Goal: Task Accomplishment & Management: Use online tool/utility

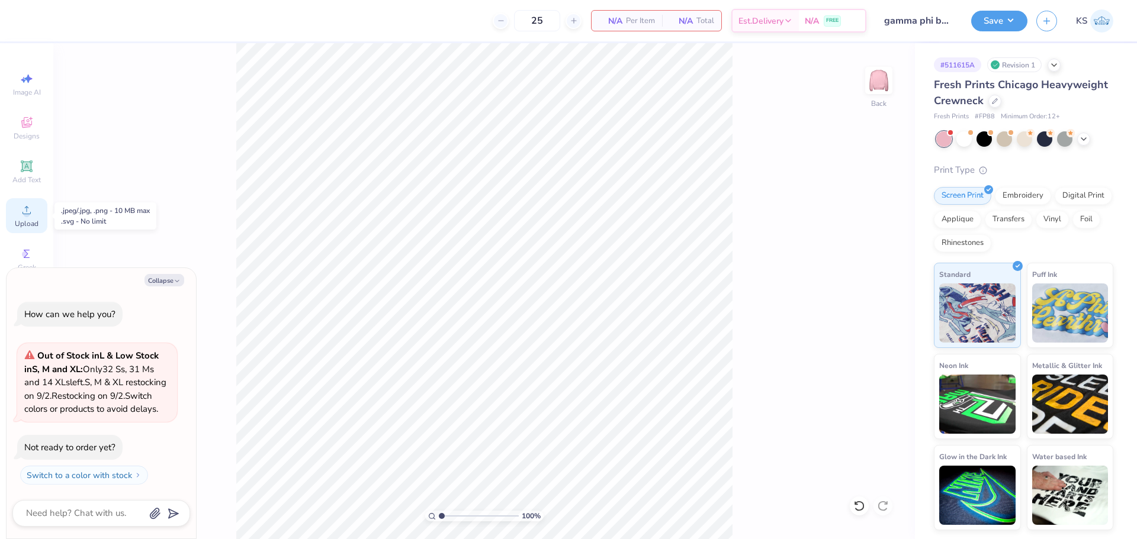
click at [24, 219] on span "Upload" at bounding box center [27, 223] width 24 height 9
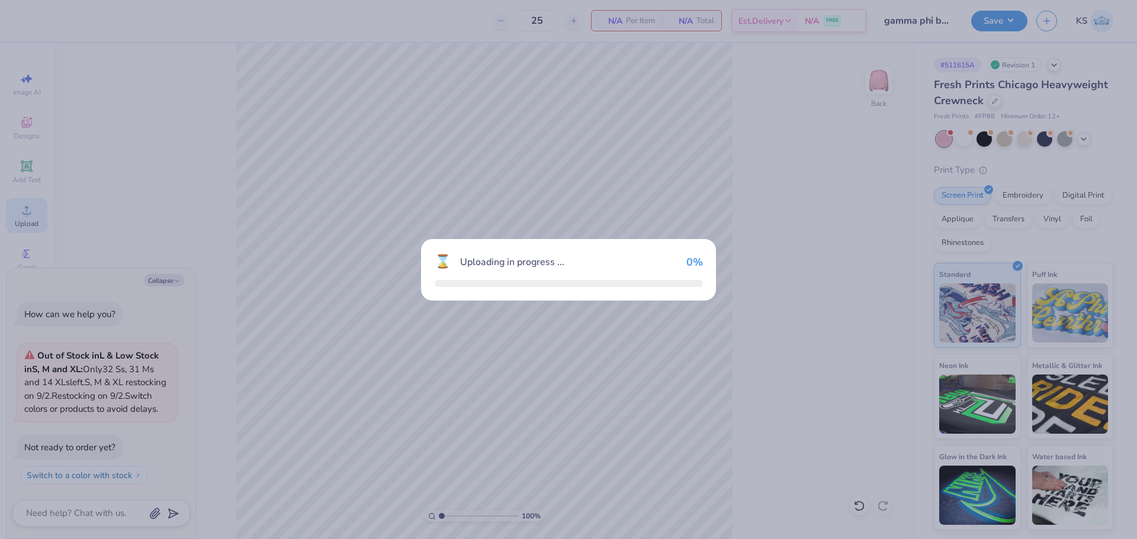
type textarea "x"
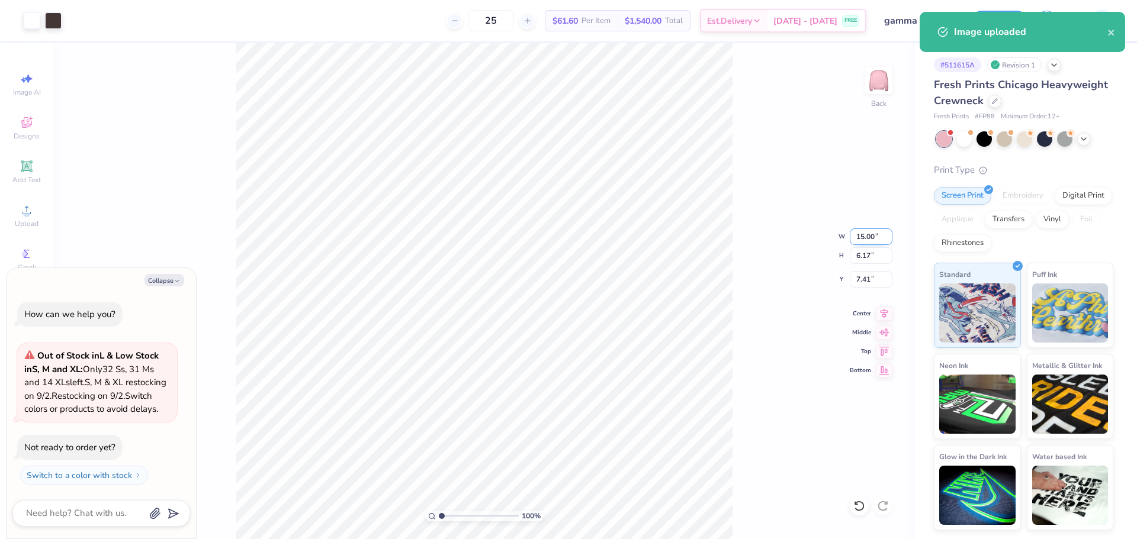
click at [871, 236] on input "15.00" at bounding box center [871, 237] width 43 height 17
type input "11"
type textarea "x"
type input "11.00"
type input "4.53"
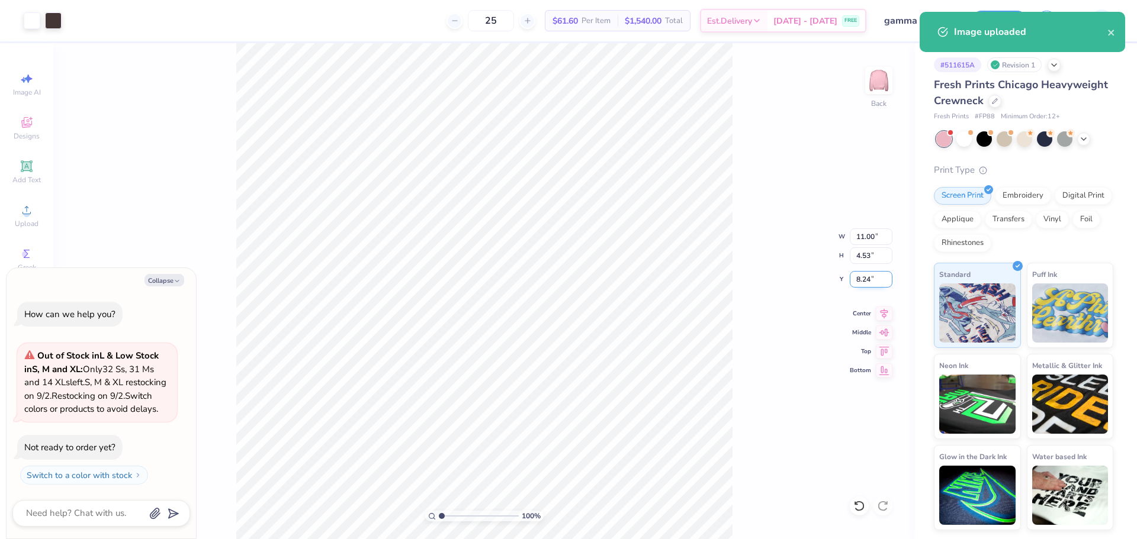
click at [870, 285] on input "8.24" at bounding box center [871, 279] width 43 height 17
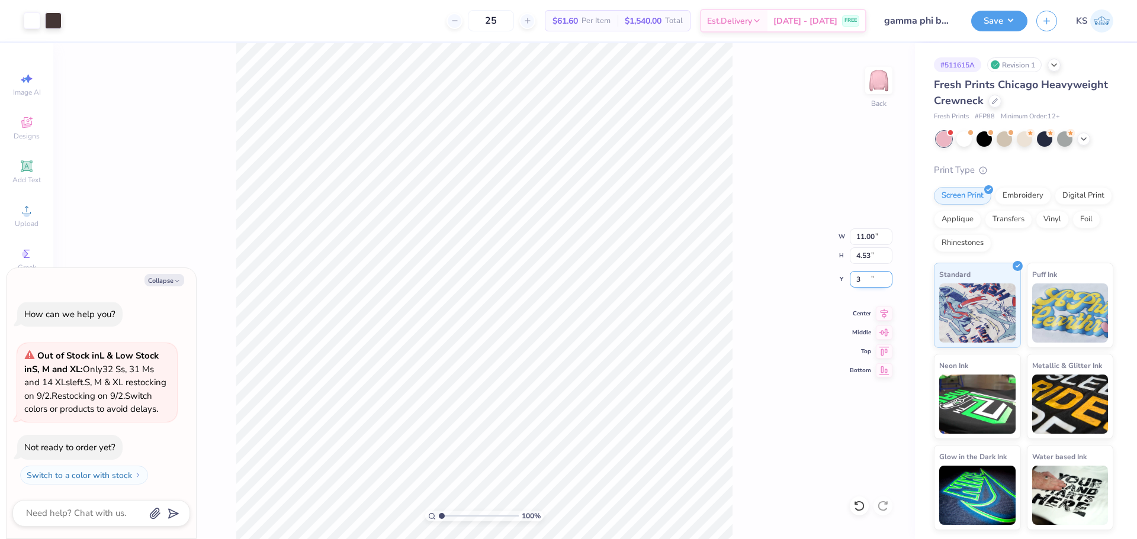
type input "3"
type textarea "x"
type input "3.00"
click at [988, 25] on button "Save" at bounding box center [999, 19] width 56 height 21
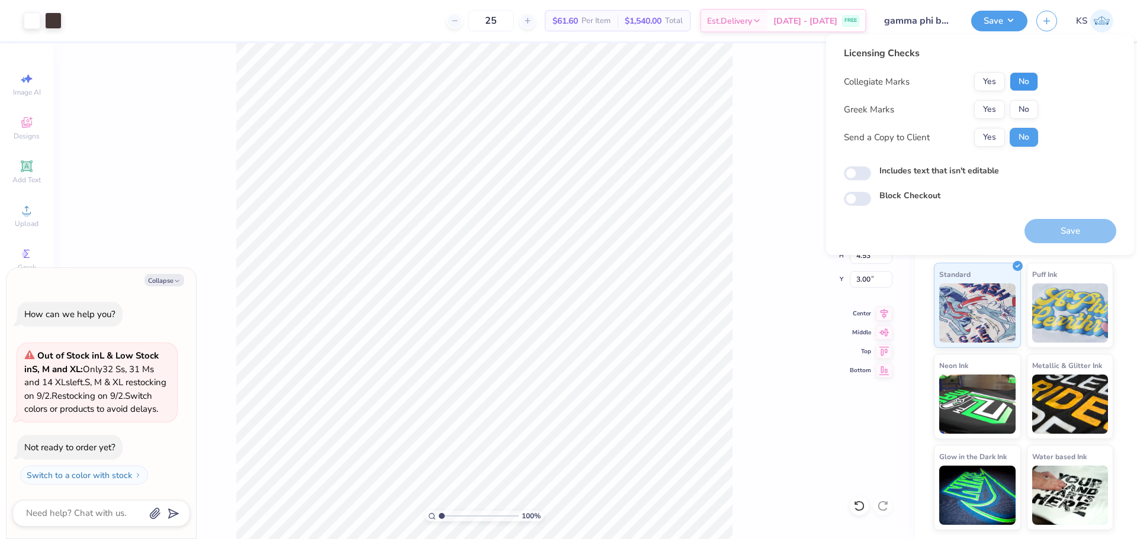
click at [1018, 82] on button "No" at bounding box center [1023, 81] width 28 height 19
click at [998, 108] on button "Yes" at bounding box center [989, 109] width 31 height 19
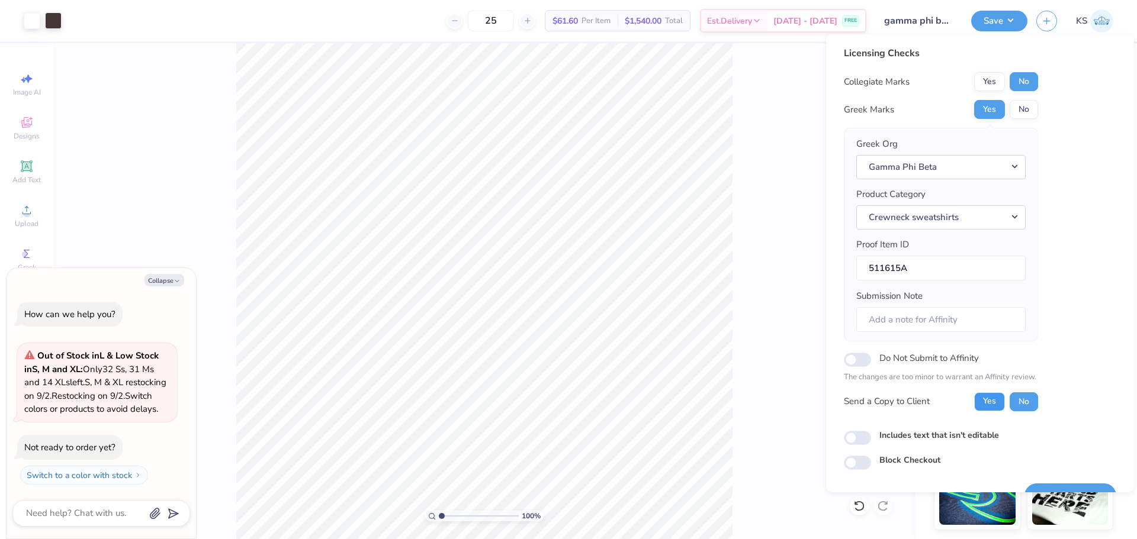
click at [986, 402] on button "Yes" at bounding box center [989, 402] width 31 height 19
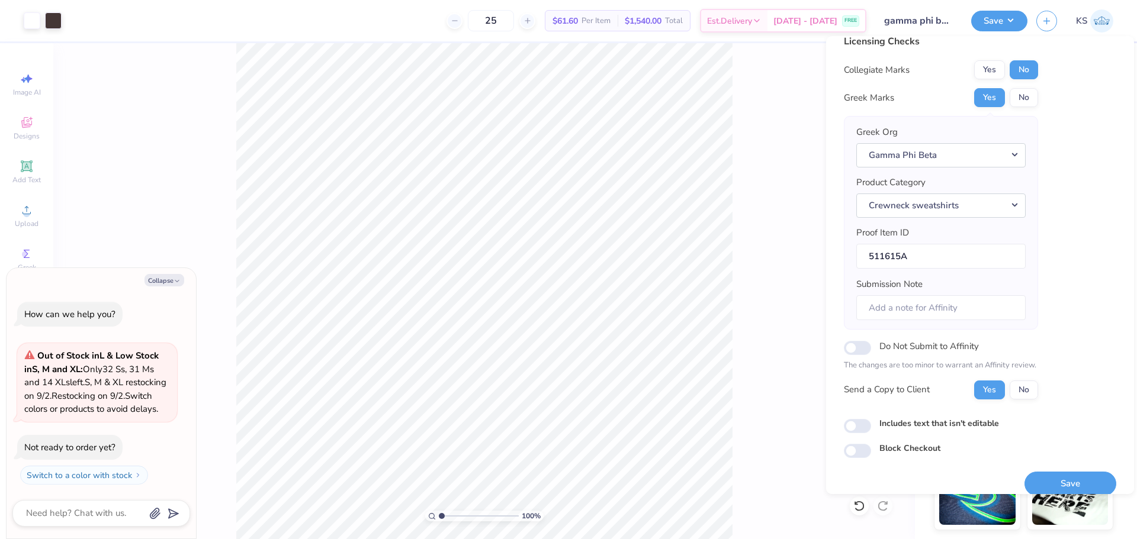
scroll to position [27, 0]
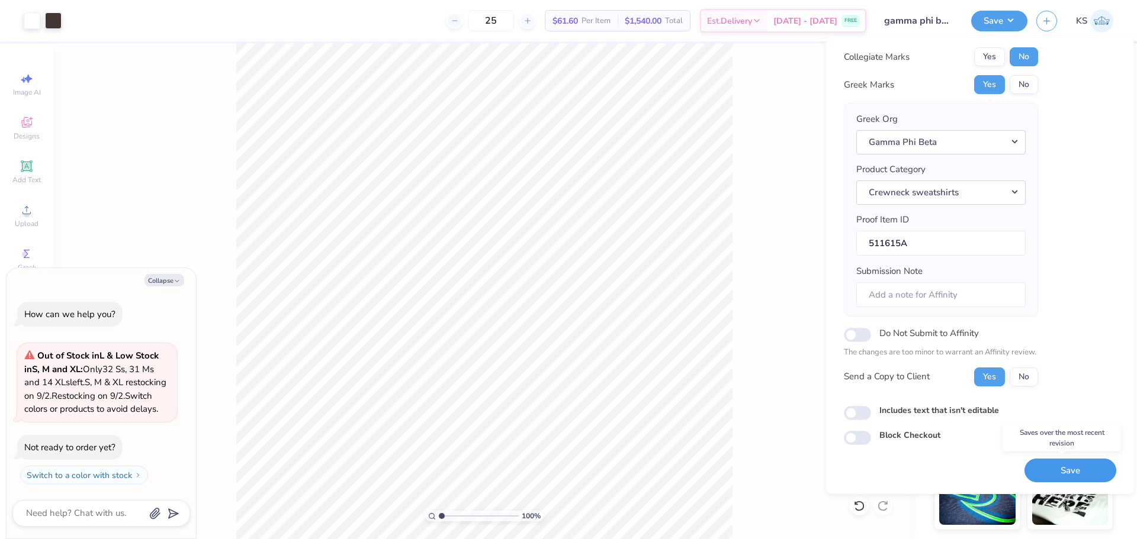
click at [1053, 469] on button "Save" at bounding box center [1070, 471] width 92 height 24
type textarea "x"
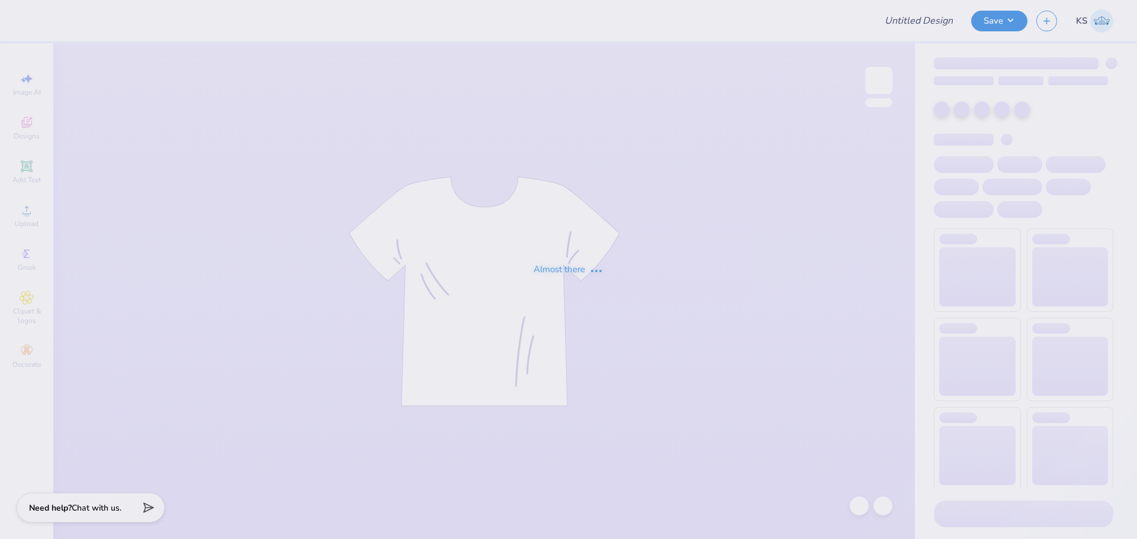
type input "AGD Mockneck"
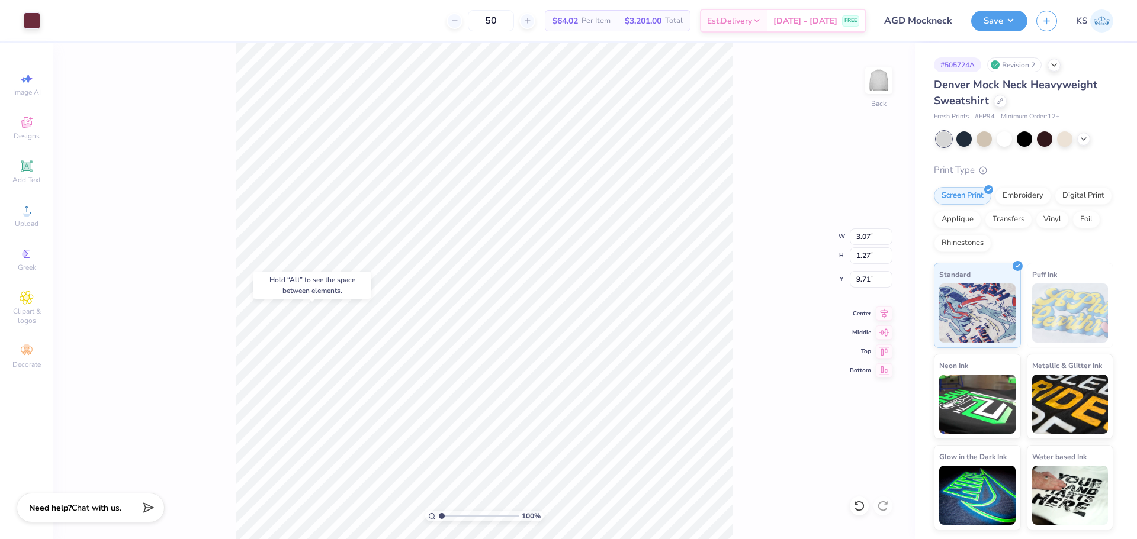
type input "9.71"
click at [866, 507] on div at bounding box center [859, 506] width 19 height 19
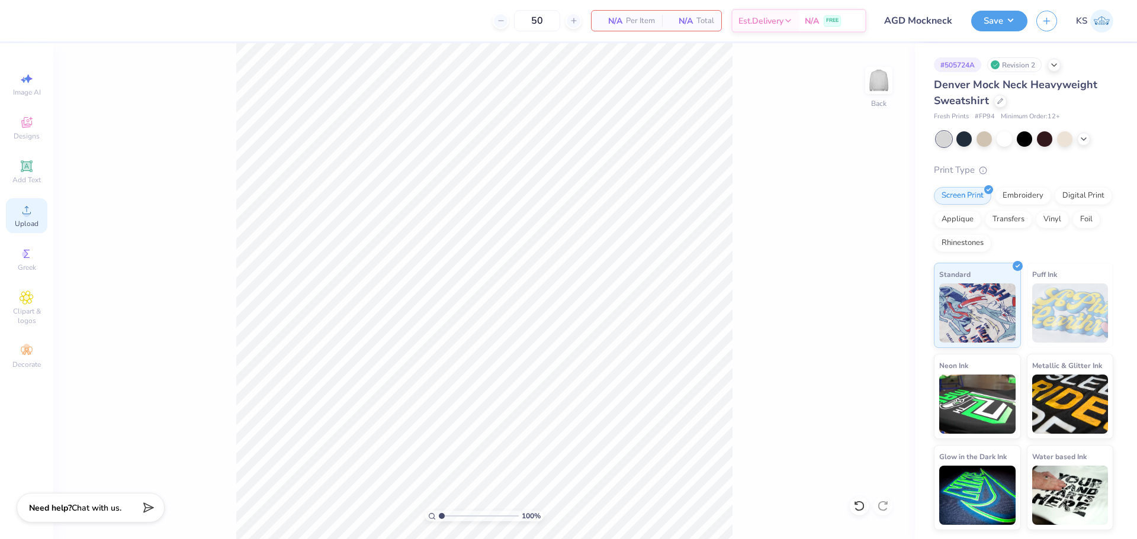
click at [19, 208] on div "Upload" at bounding box center [26, 215] width 41 height 35
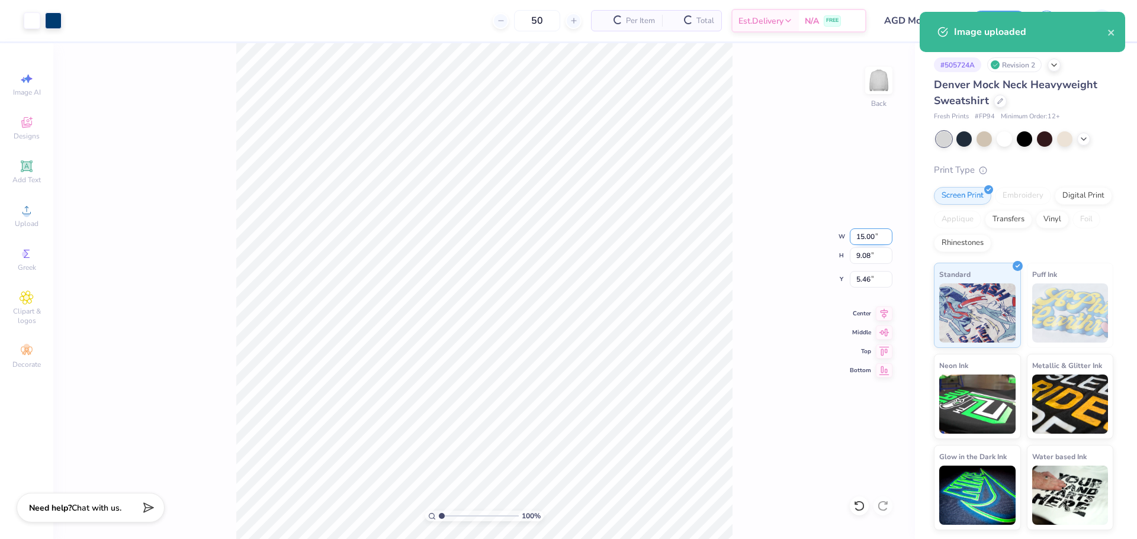
click at [870, 239] on input "15.00" at bounding box center [871, 237] width 43 height 17
type input "10.00"
type input "6.06"
click at [871, 279] on input "6.97" at bounding box center [871, 279] width 43 height 17
type input "3.00"
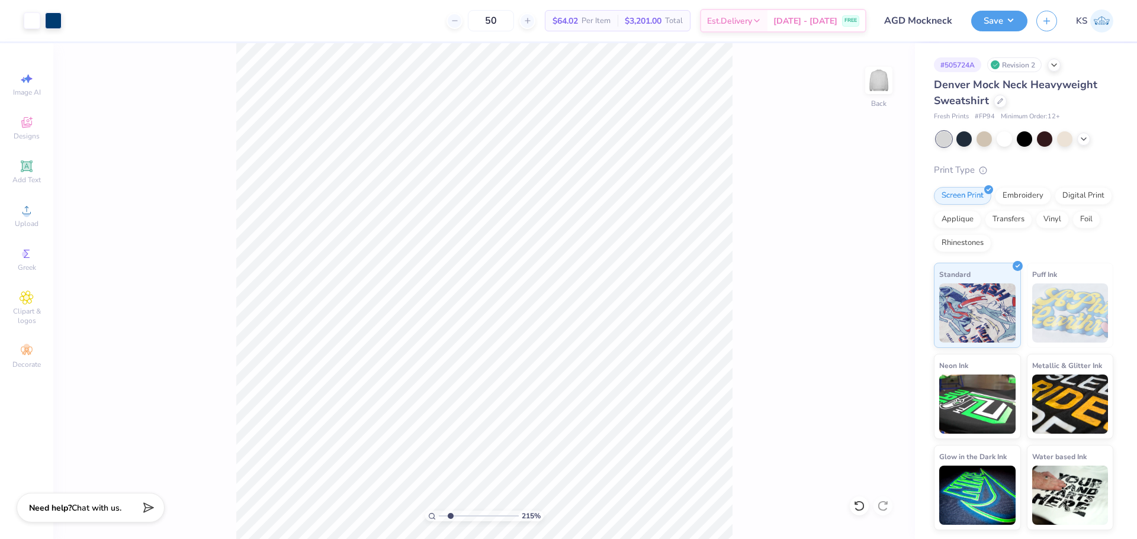
click at [451, 516] on input "range" at bounding box center [479, 516] width 80 height 11
drag, startPoint x: 451, startPoint y: 513, endPoint x: 459, endPoint y: 518, distance: 9.0
click at [458, 518] on input "range" at bounding box center [479, 516] width 80 height 11
drag, startPoint x: 440, startPoint y: 518, endPoint x: 426, endPoint y: 520, distance: 13.7
type input "1"
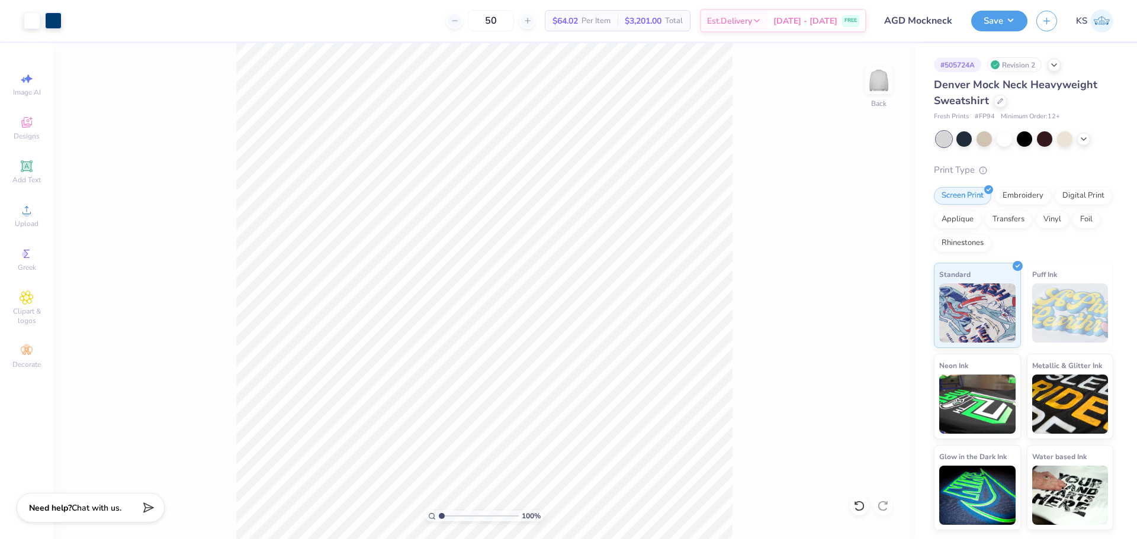
click at [439, 520] on input "range" at bounding box center [479, 516] width 80 height 11
click at [547, 409] on li "Group" at bounding box center [552, 409] width 93 height 23
type input "9.50"
type input "1.55"
type input "7.50"
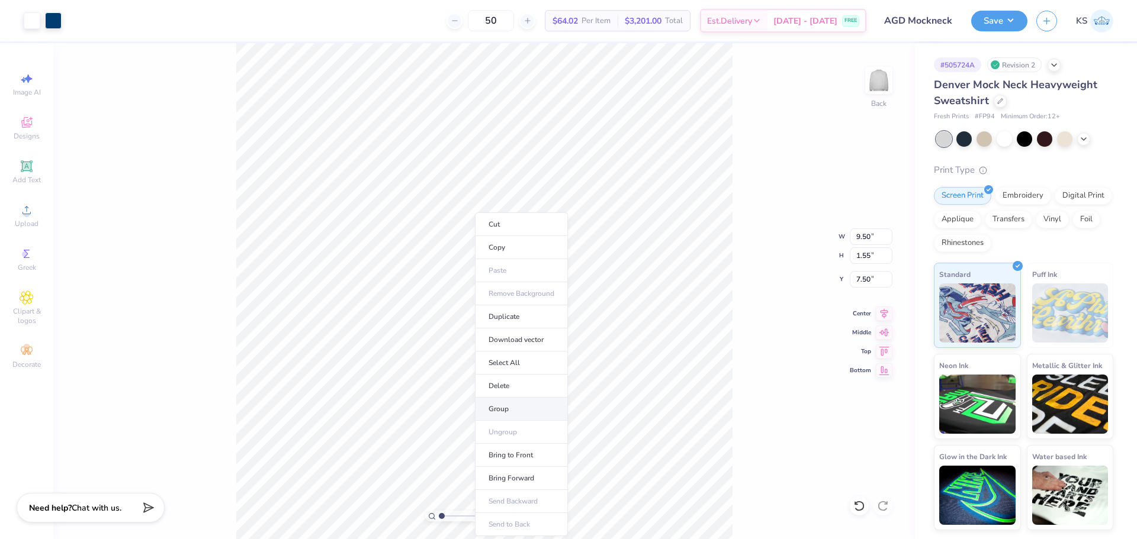
click at [519, 406] on li "Group" at bounding box center [521, 409] width 93 height 23
type input "10.00"
type input "6.06"
type input "3.00"
click at [1018, 15] on button "Save" at bounding box center [999, 19] width 56 height 21
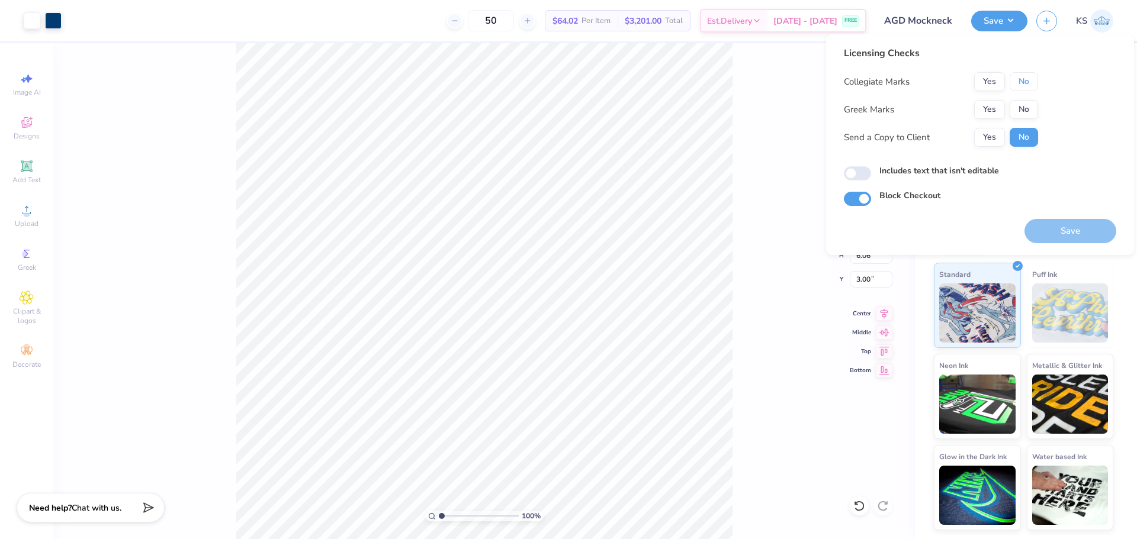
drag, startPoint x: 1022, startPoint y: 78, endPoint x: 992, endPoint y: 97, distance: 35.5
click at [1016, 80] on button "No" at bounding box center [1023, 81] width 28 height 19
click at [980, 109] on button "Yes" at bounding box center [989, 109] width 31 height 19
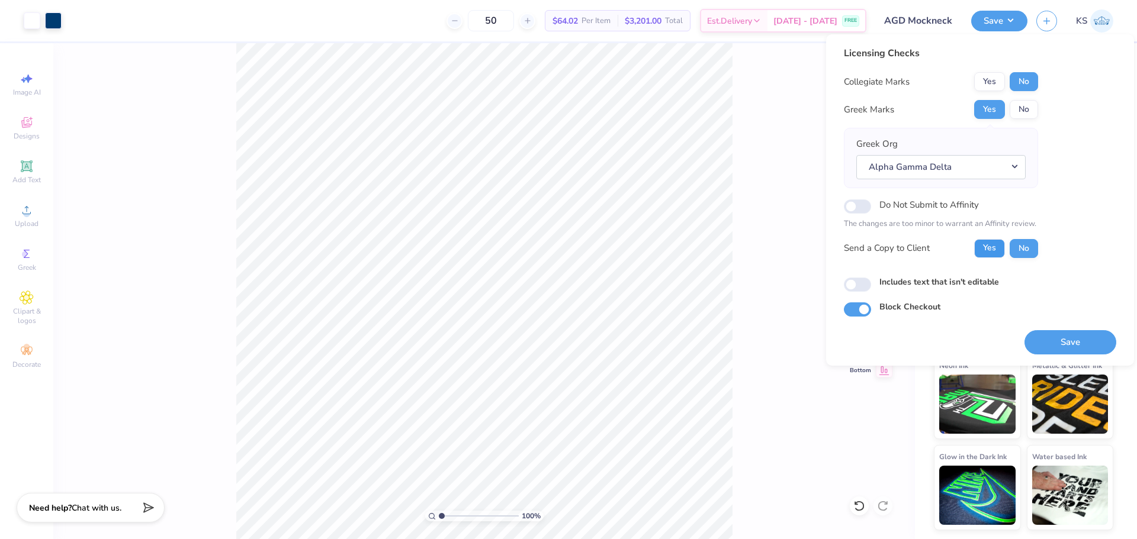
click at [995, 250] on button "Yes" at bounding box center [989, 248] width 31 height 19
click at [1070, 352] on button "Save" at bounding box center [1070, 342] width 92 height 24
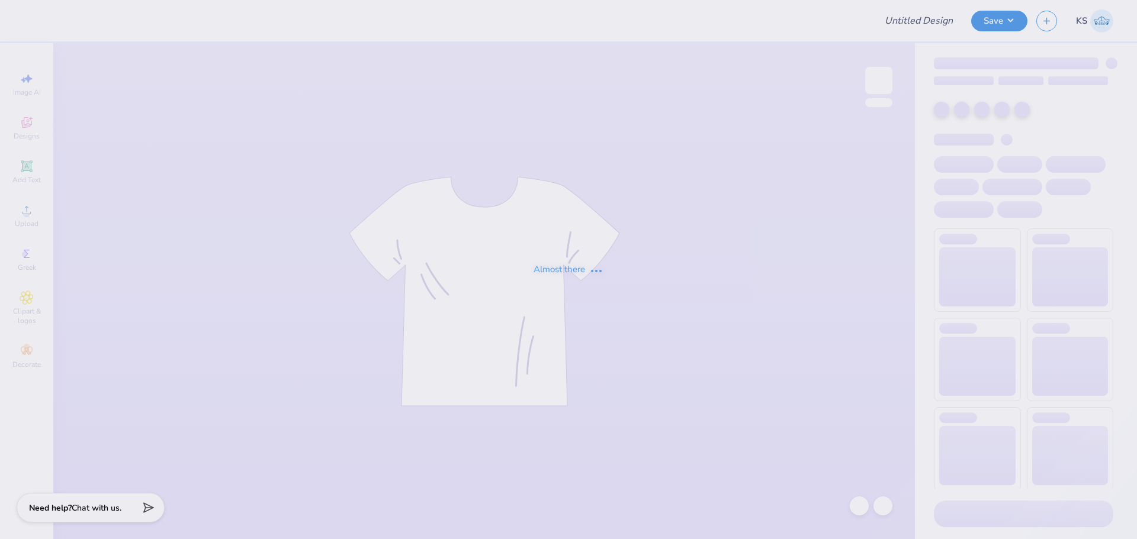
type input "akphi gen merch 2"
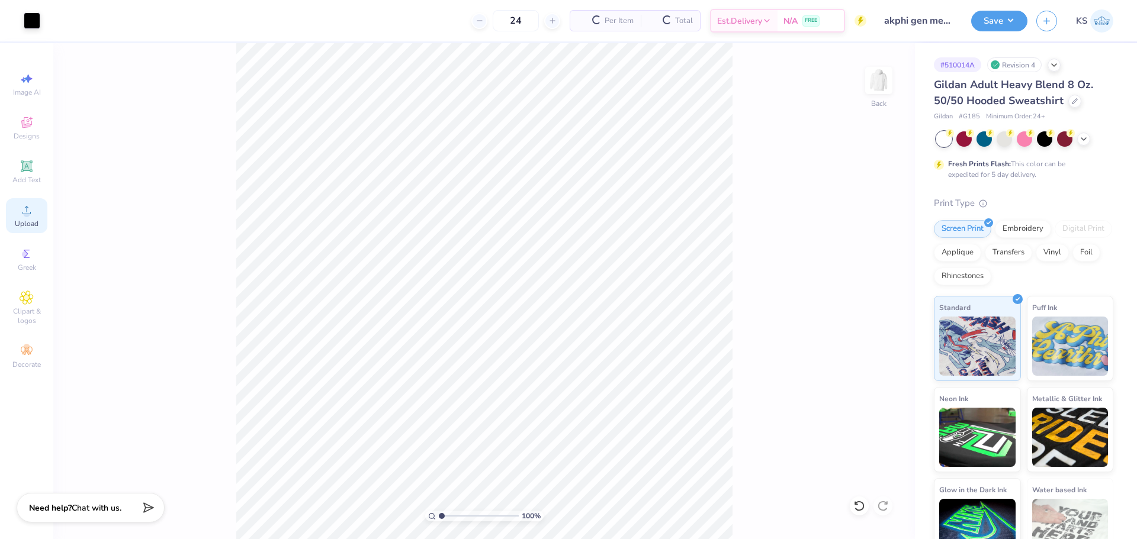
click at [11, 208] on div "Upload" at bounding box center [26, 215] width 41 height 35
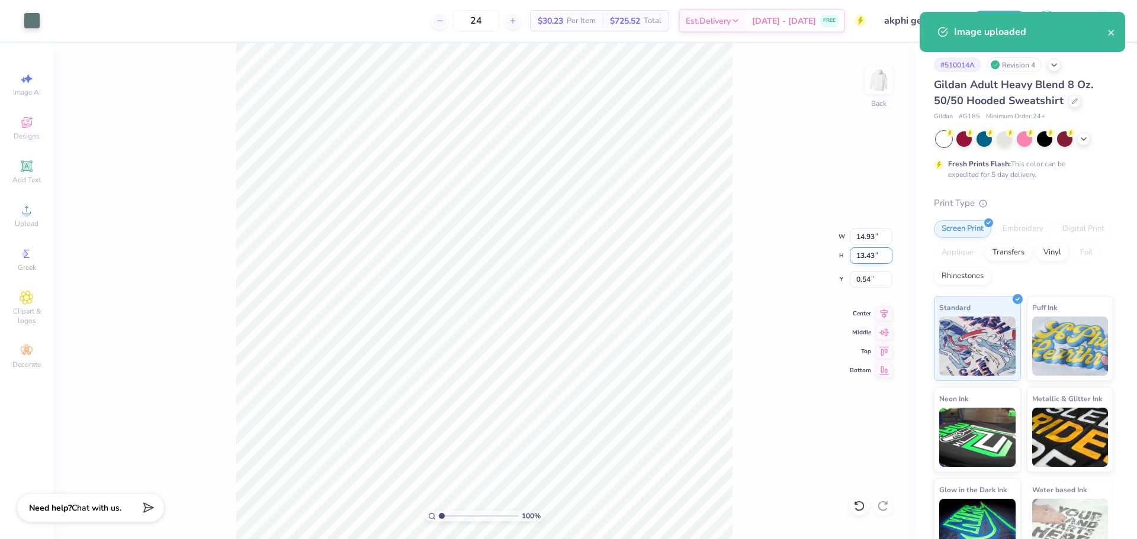
click at [869, 257] on input "13.43" at bounding box center [871, 255] width 43 height 17
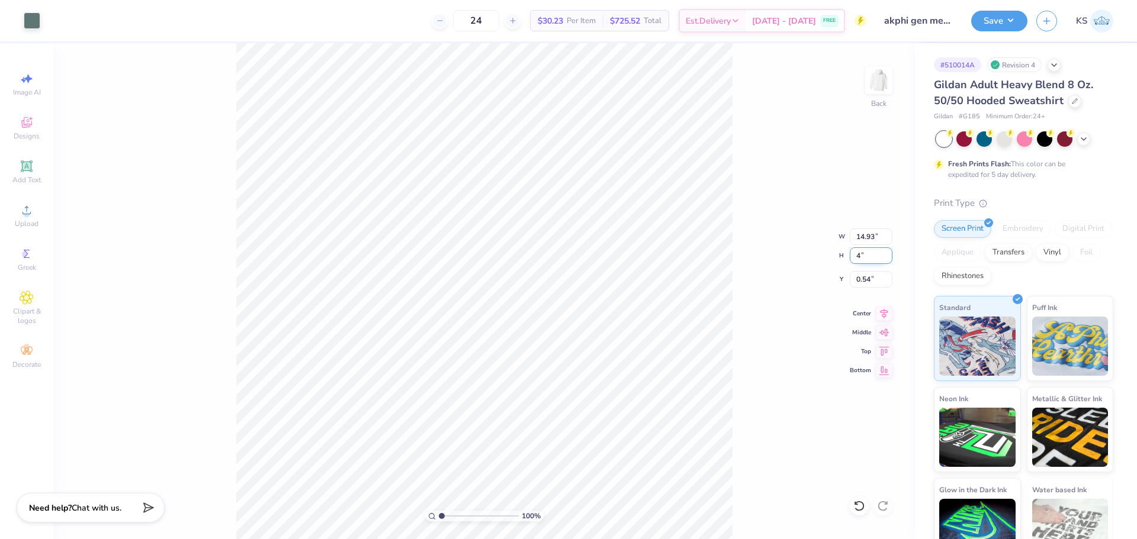
type input "4"
type input "4.45"
type input "4.00"
type input "2.35"
click at [864, 240] on input "13.59" at bounding box center [871, 237] width 43 height 17
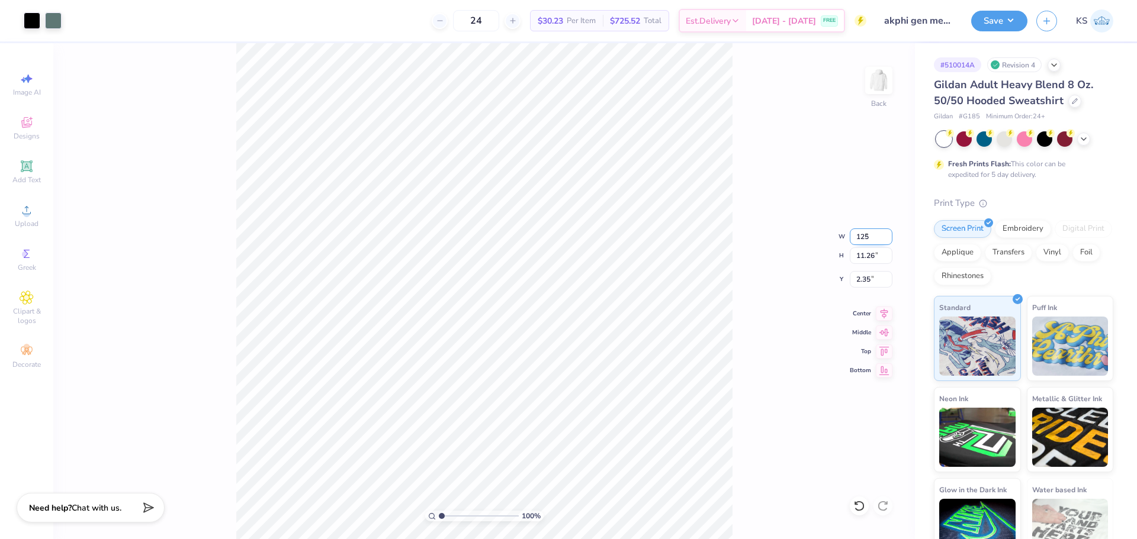
type input "15.00"
type input "12.43"
type input "1.57"
type input "1.56"
click at [446, 513] on input "range" at bounding box center [479, 516] width 80 height 11
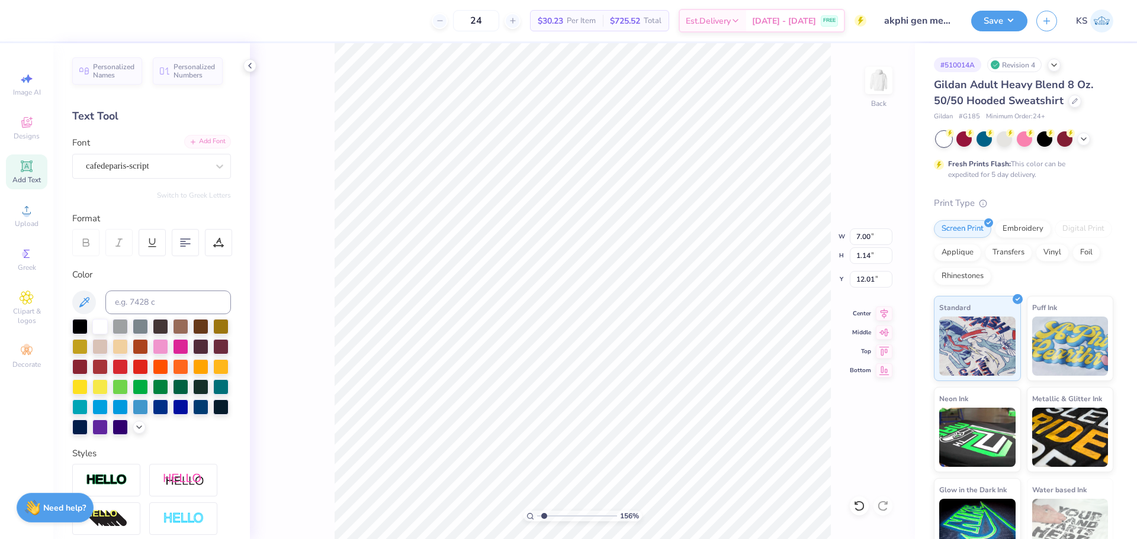
click at [188, 142] on div "Add Font" at bounding box center [207, 142] width 47 height 14
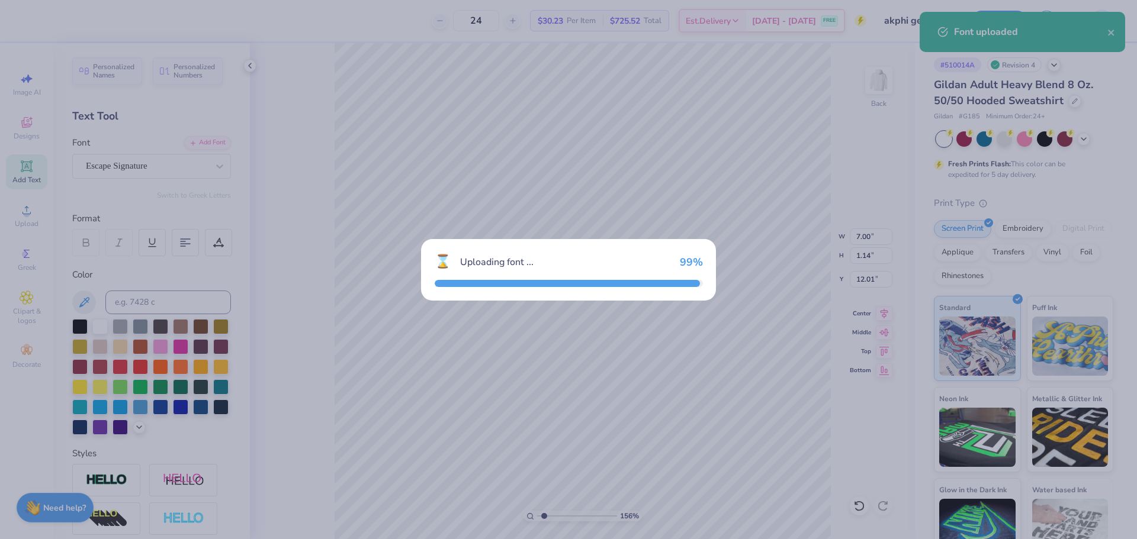
type input "9.60"
type input "0.90"
type input "12.13"
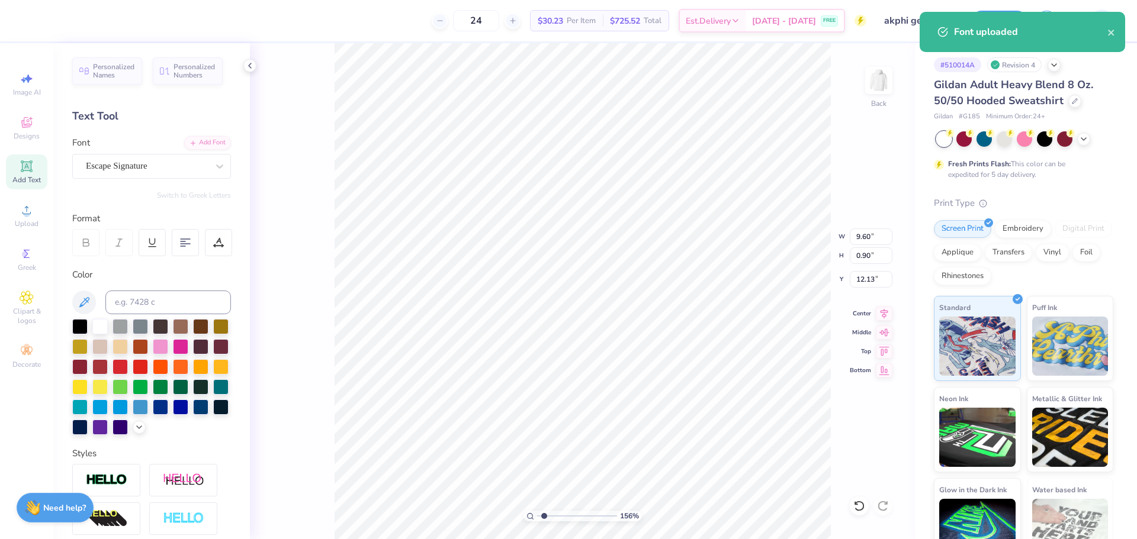
type input "2.92"
type input "0.85"
type input "13.15"
click at [195, 162] on div "cafedeparis-script" at bounding box center [147, 166] width 124 height 18
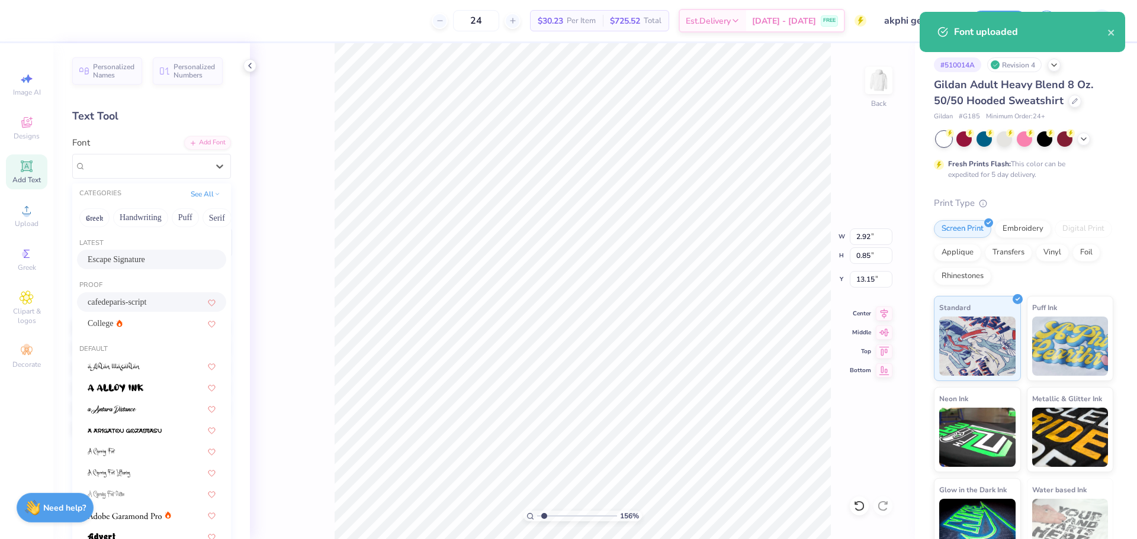
click at [141, 260] on div "Escape Signature" at bounding box center [152, 259] width 128 height 12
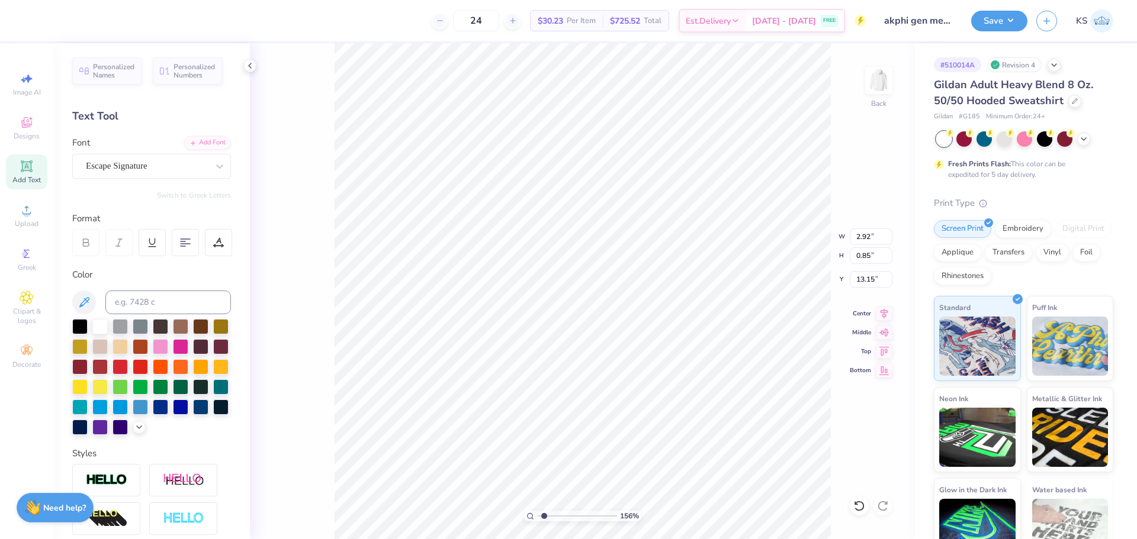
type input "5.24"
type input "0.60"
type input "13.27"
click at [46, 25] on div "Art colors 24 $30.23 Per Item $725.52 Total Est. Delivery Sep 8 - 11 FREE Desig…" at bounding box center [568, 20] width 1137 height 41
click at [35, 21] on div at bounding box center [32, 19] width 17 height 17
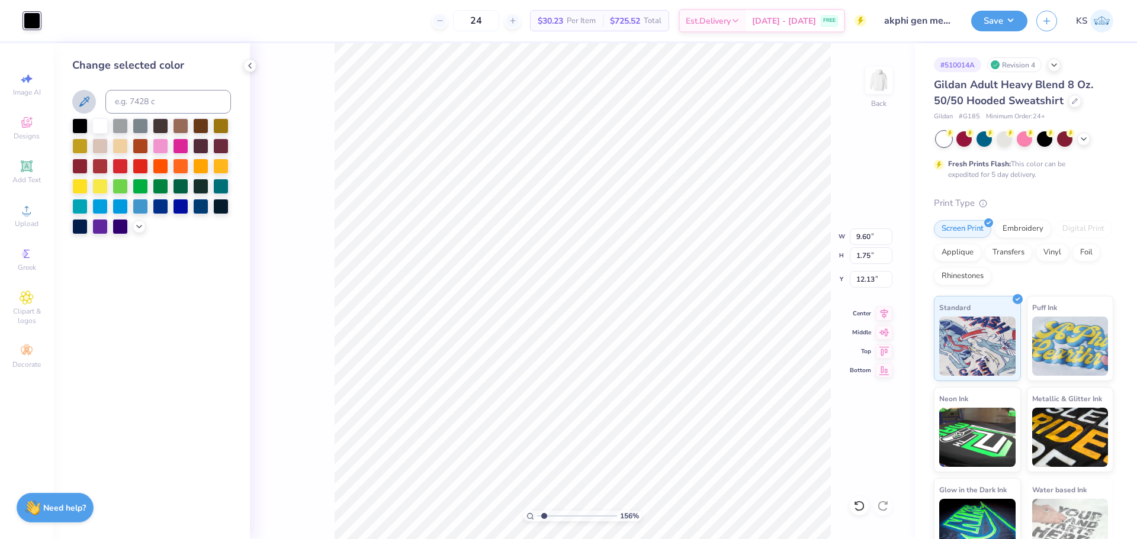
click at [88, 101] on icon at bounding box center [84, 102] width 10 height 10
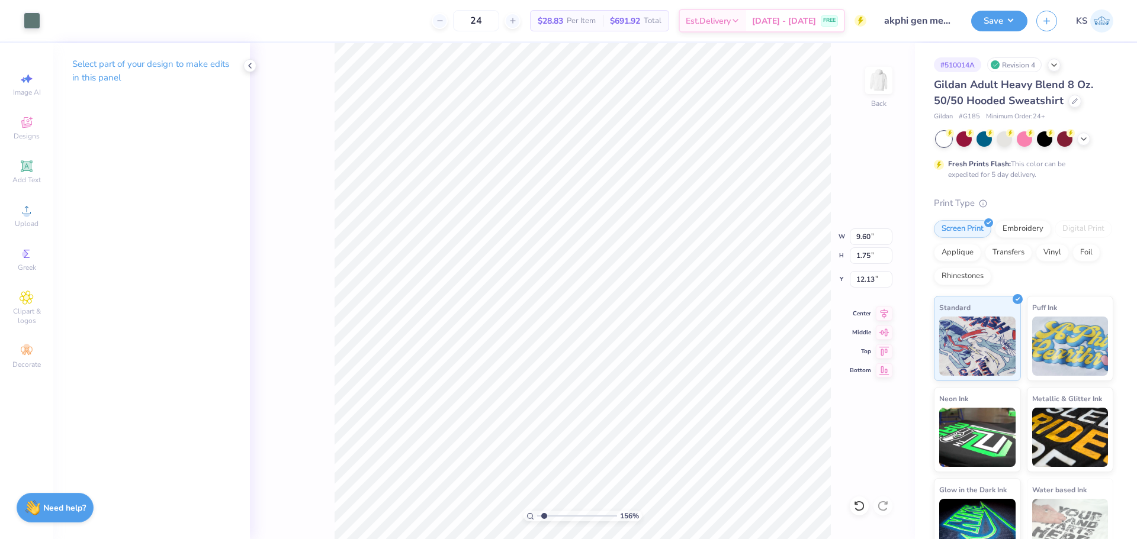
type input "11.64"
click at [868, 241] on input "13.41" at bounding box center [871, 237] width 43 height 17
type input "12.50"
type input "11.02"
type input "1.97"
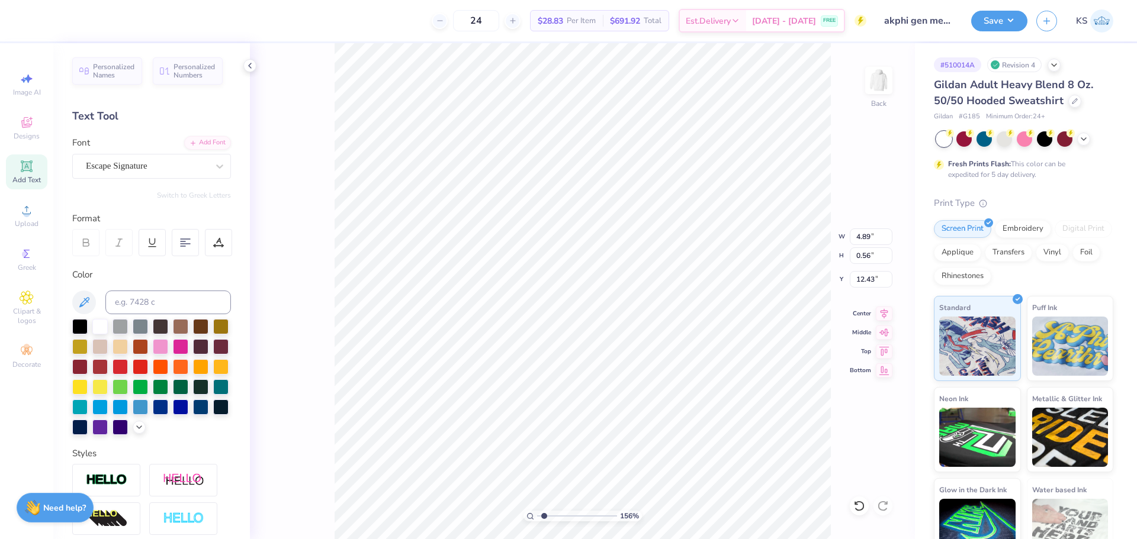
type input "8.95"
type input "1.63"
type input "8.96"
type input "9.69"
type input "10.93"
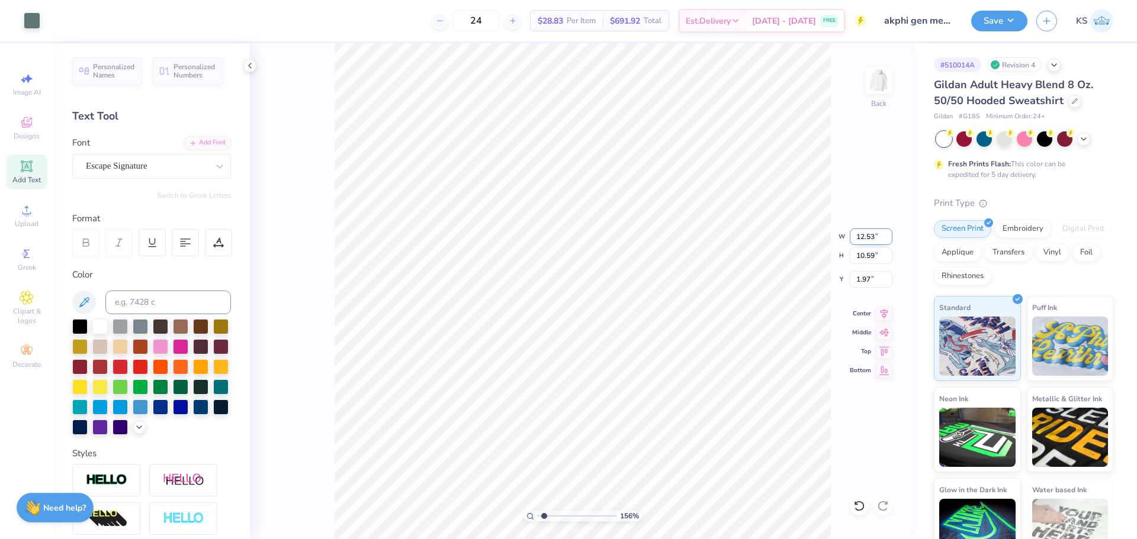
click at [870, 239] on input "12.53" at bounding box center [871, 237] width 43 height 17
click at [875, 284] on input "10.93" at bounding box center [871, 279] width 43 height 17
type input "10.82"
click at [874, 280] on input "10.82" at bounding box center [871, 279] width 43 height 17
type input "10.84"
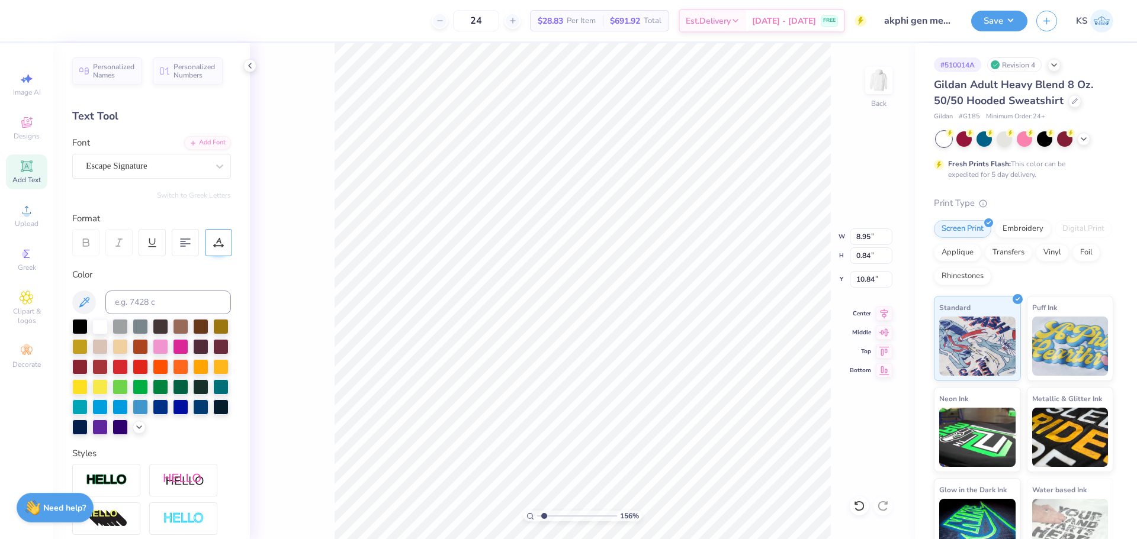
click at [217, 246] on icon at bounding box center [218, 246] width 9 height 0
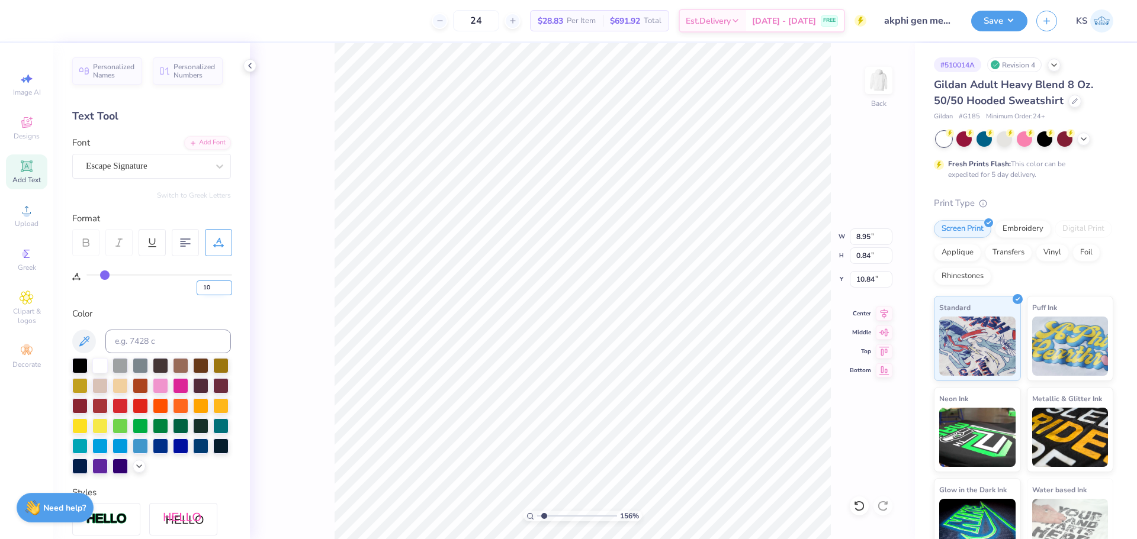
click at [216, 285] on input "10" at bounding box center [215, 288] width 36 height 15
type input "0"
type input "4.89"
type input "0.56"
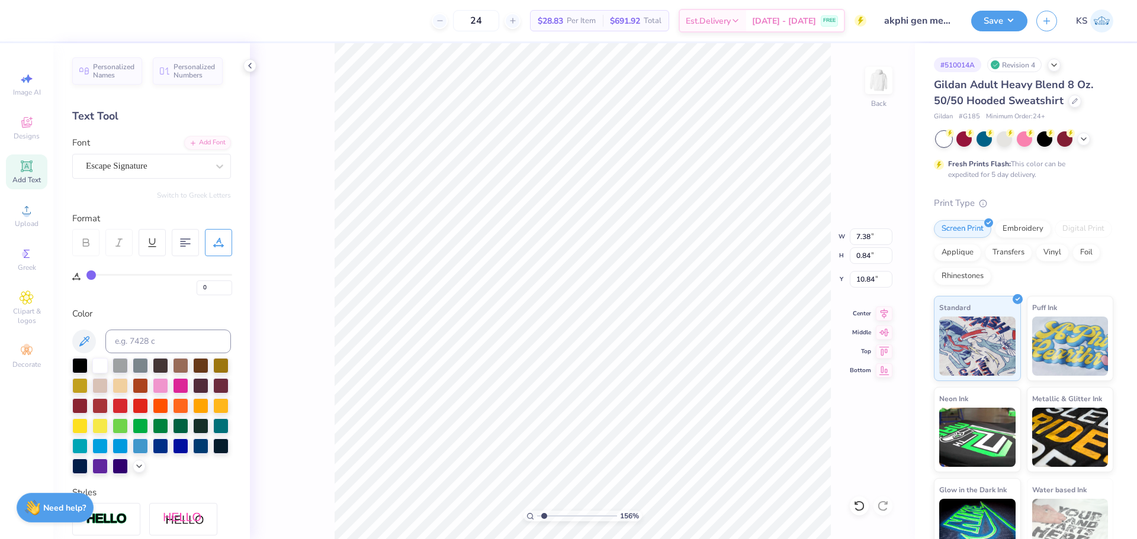
type input "11.91"
type input "10"
click at [214, 288] on input "10" at bounding box center [215, 288] width 36 height 15
type input "0"
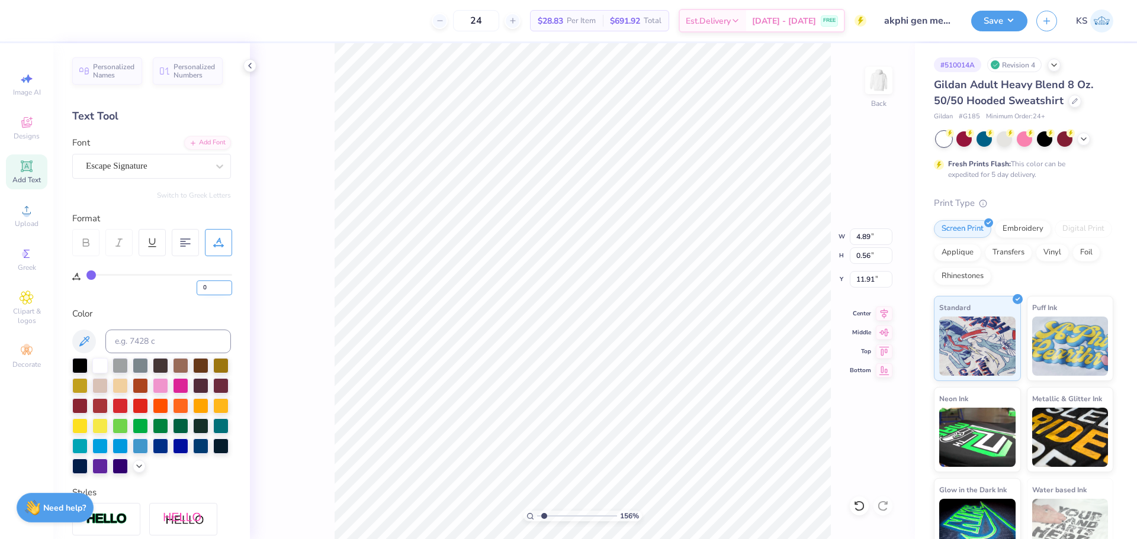
type input "3.91"
type input "11.68"
type input "3.55"
type input "0.51"
type input "3.21"
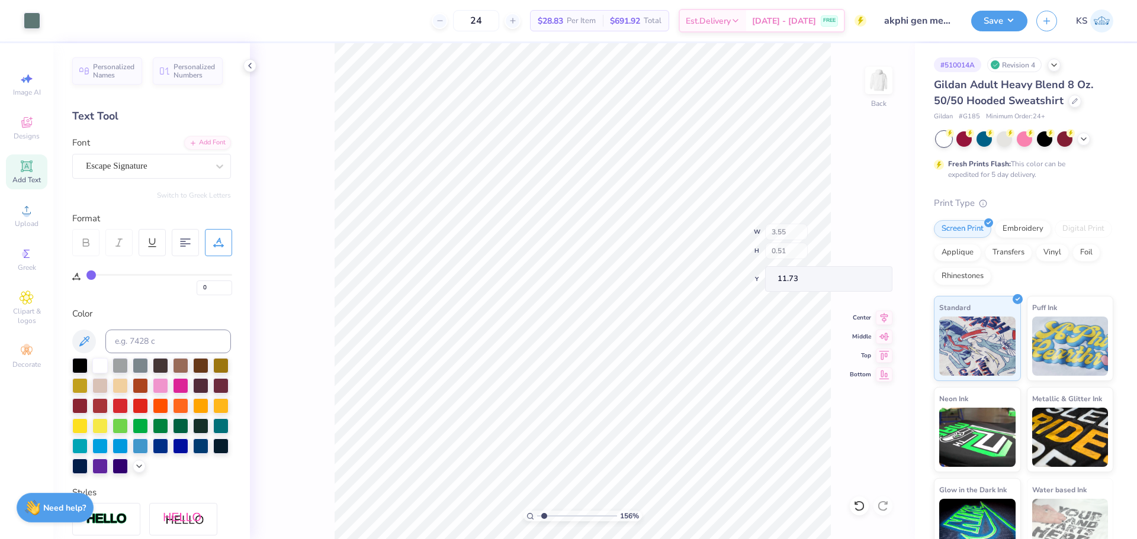
type input "0.46"
type input "11.73"
type input "6.25"
type input "1.15"
type input "11.37"
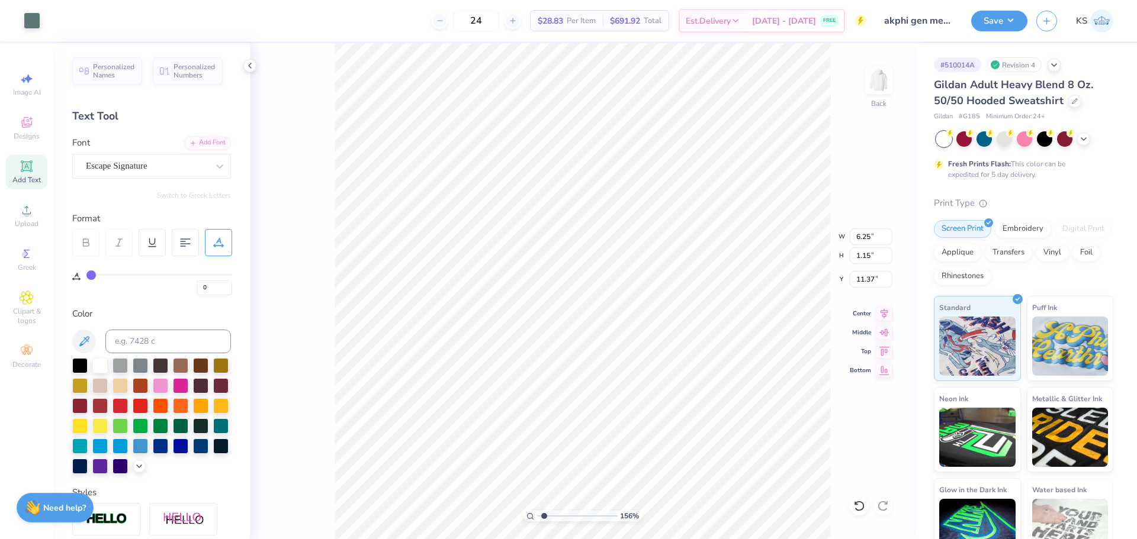
type input "11.29"
type input "11.26"
click at [875, 281] on input "11.36" at bounding box center [871, 279] width 43 height 17
type input "11.32"
type input "1.19"
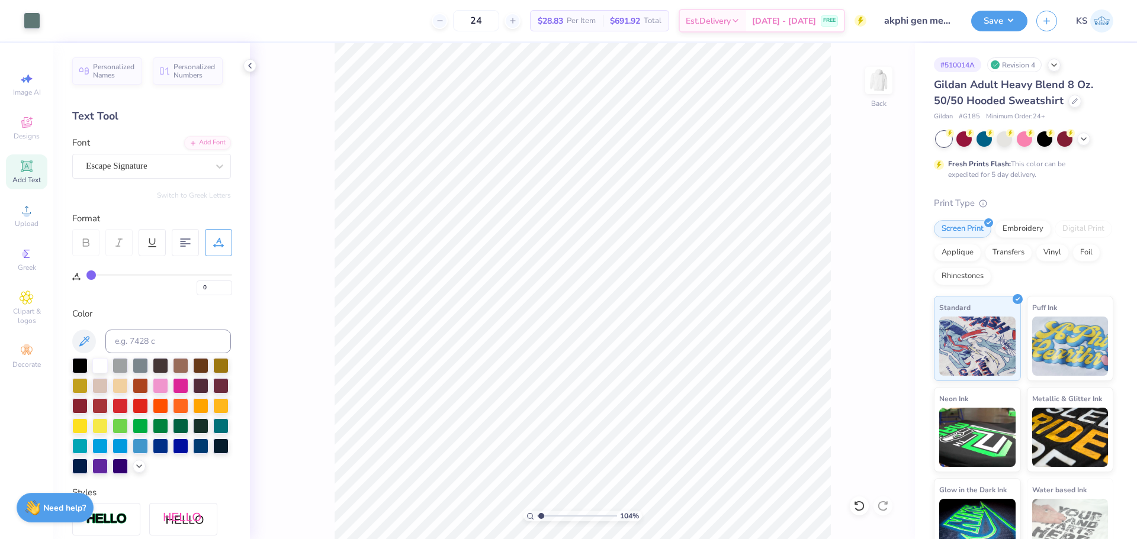
click at [541, 516] on input "range" at bounding box center [577, 516] width 80 height 11
type input "5.55"
type input "4.99"
type input "6.11"
type input "5.50"
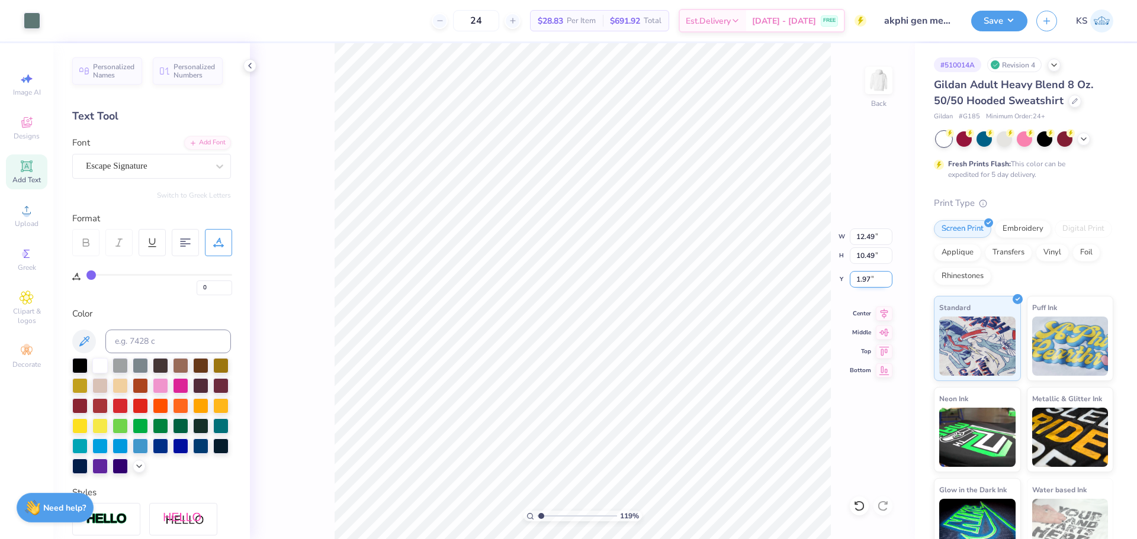
click at [869, 275] on input "1.97" at bounding box center [871, 279] width 43 height 17
type input "3.00"
click at [873, 278] on input "12.35" at bounding box center [871, 279] width 43 height 17
type input "12.36"
click at [1011, 21] on button "Save" at bounding box center [999, 19] width 56 height 21
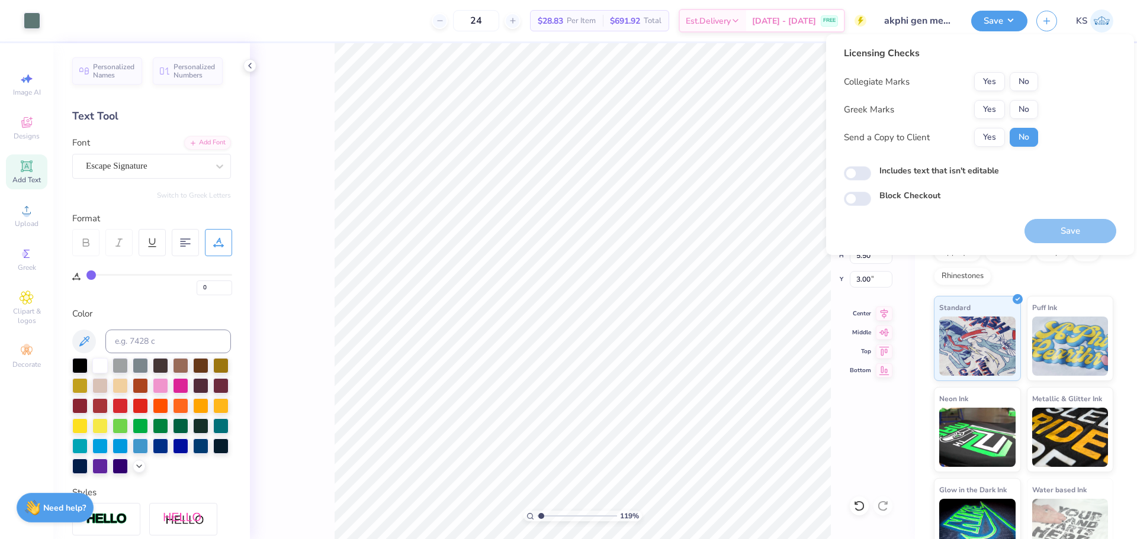
click at [1041, 78] on div "Licensing Checks Collegiate Marks Yes No Greek Marks Yes No Send a Copy to Clie…" at bounding box center [980, 126] width 272 height 160
click at [1030, 81] on button "No" at bounding box center [1023, 81] width 28 height 19
click at [1025, 107] on button "No" at bounding box center [1023, 109] width 28 height 19
click at [995, 134] on button "Yes" at bounding box center [989, 137] width 31 height 19
click at [1055, 229] on button "Save" at bounding box center [1070, 231] width 92 height 24
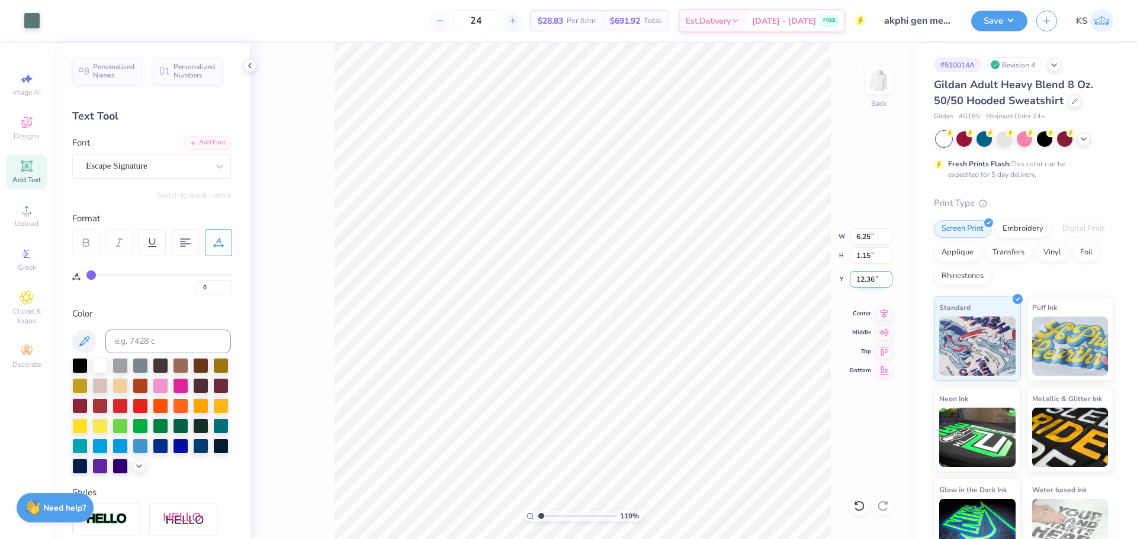
click at [876, 278] on input "12.36" at bounding box center [871, 279] width 43 height 17
type input "12.35"
click at [992, 20] on button "Save" at bounding box center [999, 19] width 56 height 21
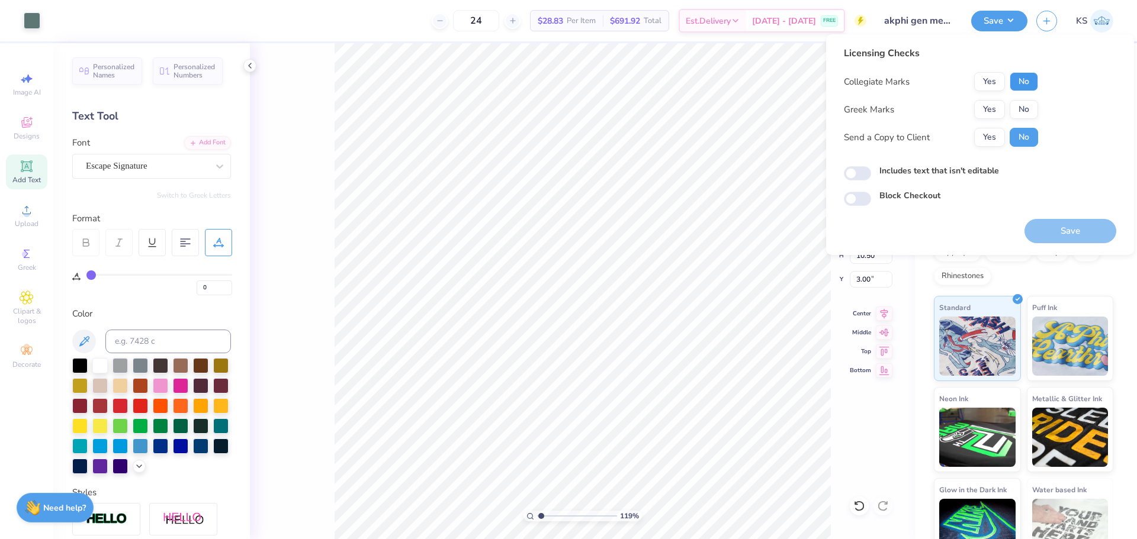
click at [1020, 86] on button "No" at bounding box center [1023, 81] width 28 height 19
click at [1019, 110] on button "No" at bounding box center [1023, 109] width 28 height 19
click at [1047, 233] on button "Save" at bounding box center [1070, 231] width 92 height 24
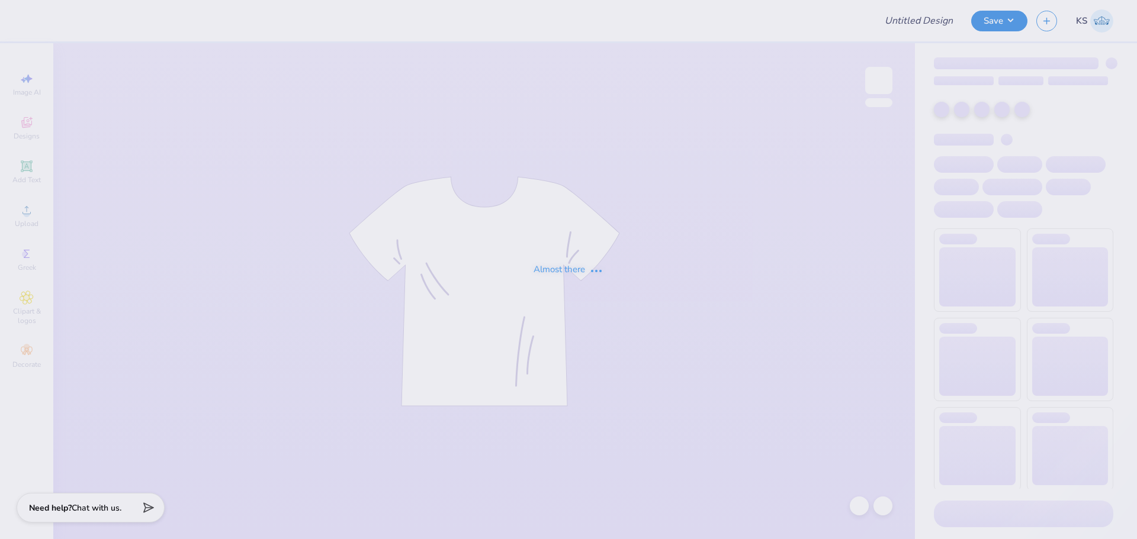
type input "akphi gen merch 2"
